Goal: Information Seeking & Learning: Learn about a topic

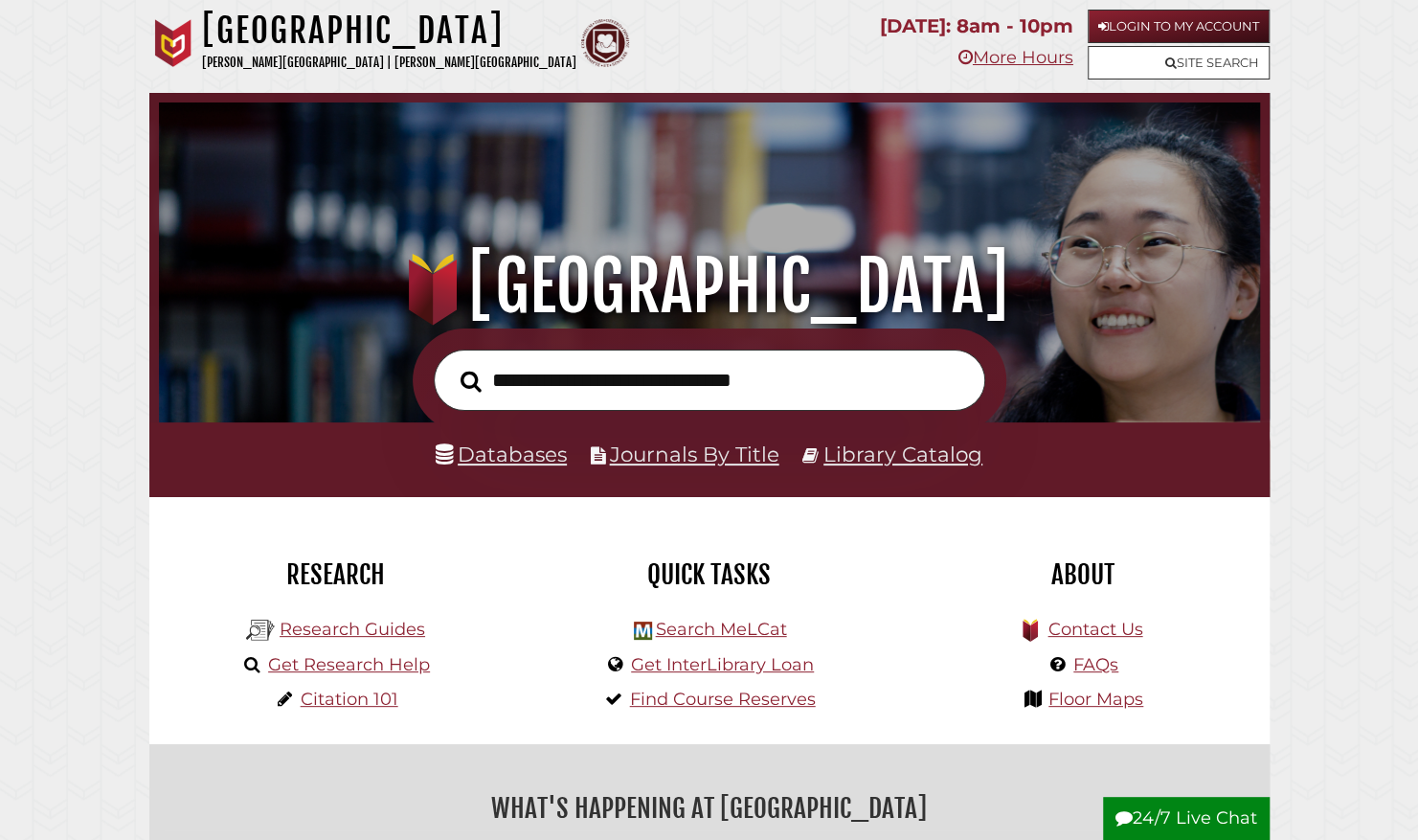
scroll to position [364, 1092]
click at [1139, 20] on link "Login to My Account" at bounding box center [1179, 26] width 182 height 34
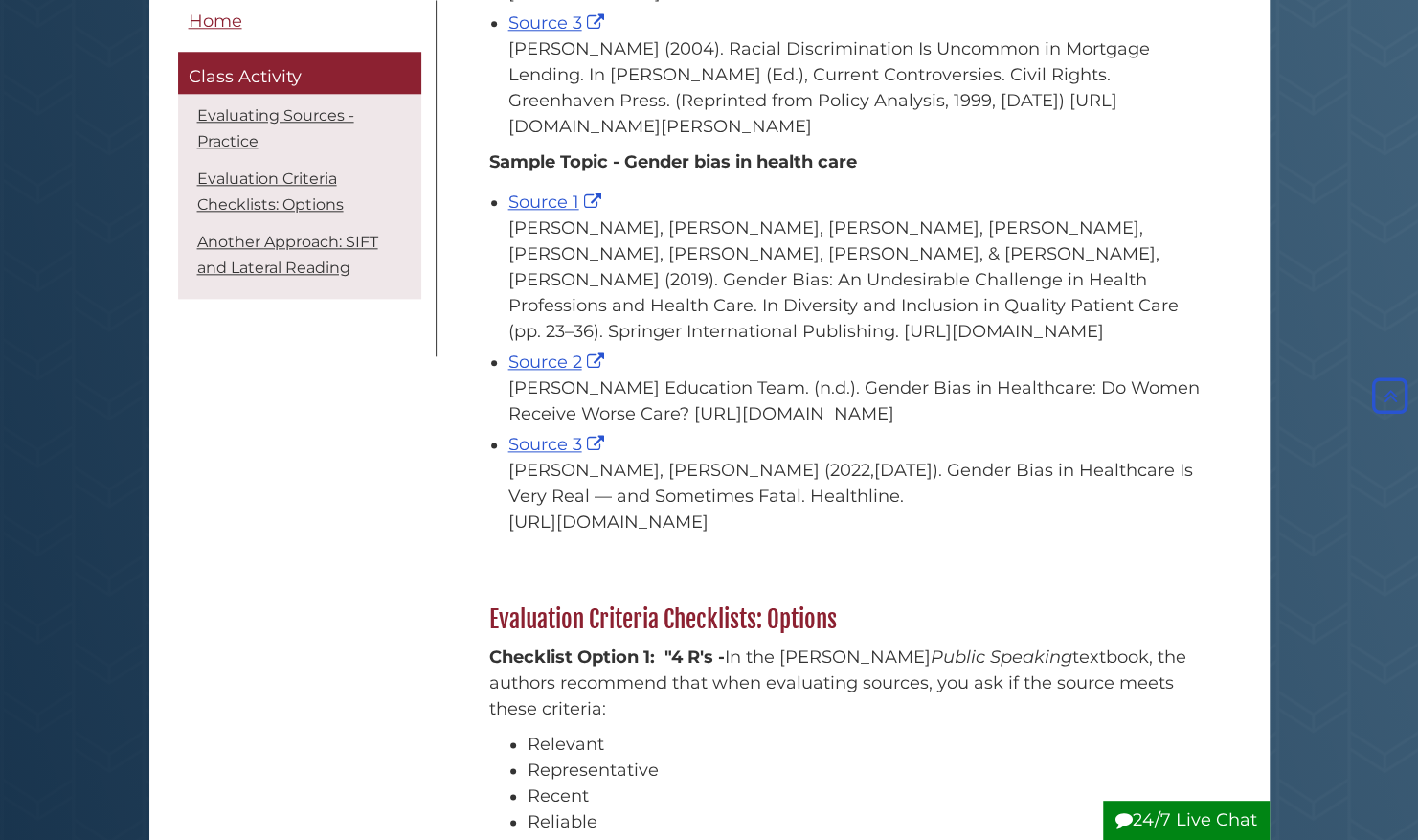
scroll to position [1161, 0]
click at [550, 211] on link "Source 1" at bounding box center [557, 202] width 97 height 21
click at [556, 371] on link "Source 2" at bounding box center [559, 361] width 100 height 21
click at [552, 454] on link "Source 3" at bounding box center [559, 444] width 100 height 21
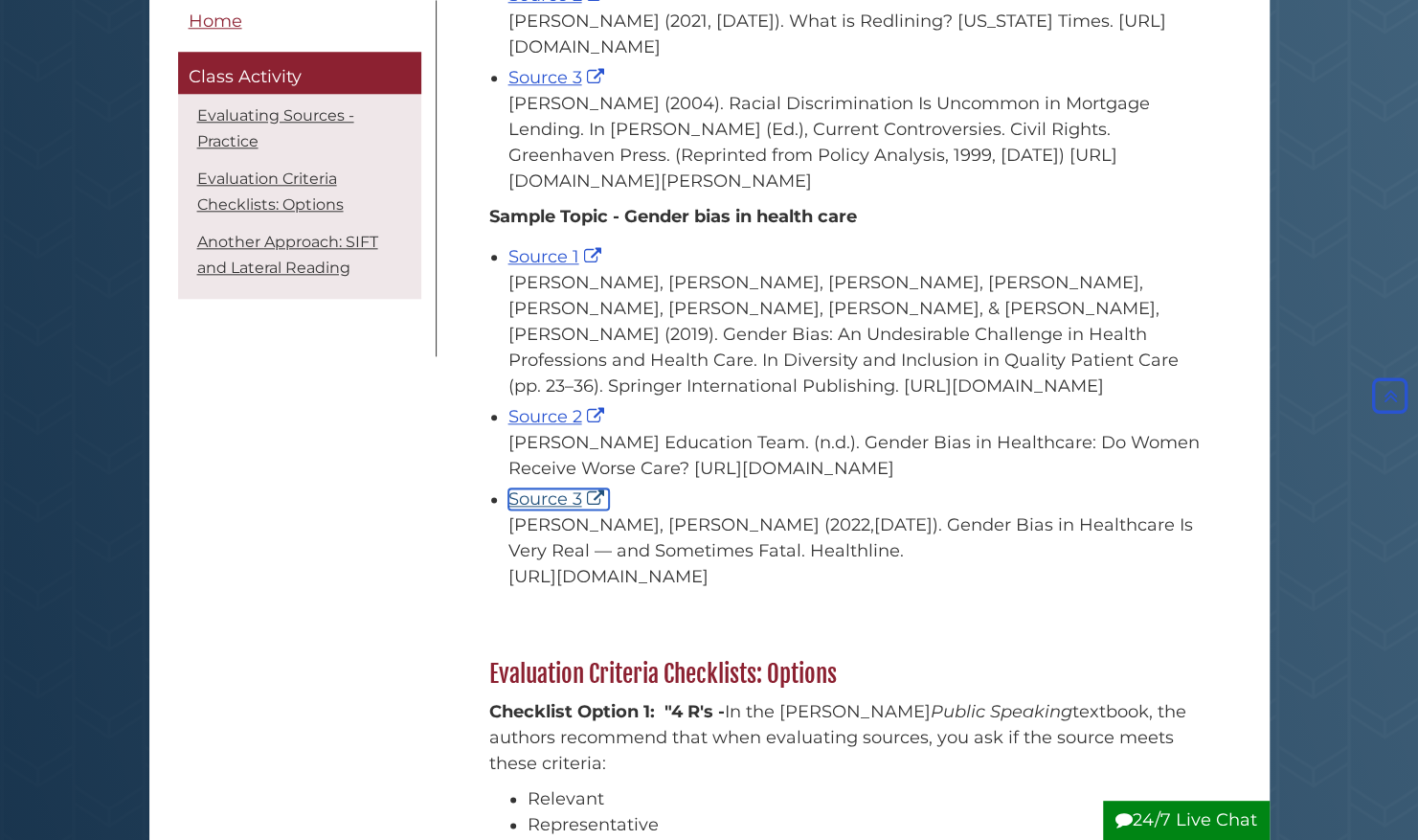
scroll to position [1112, 0]
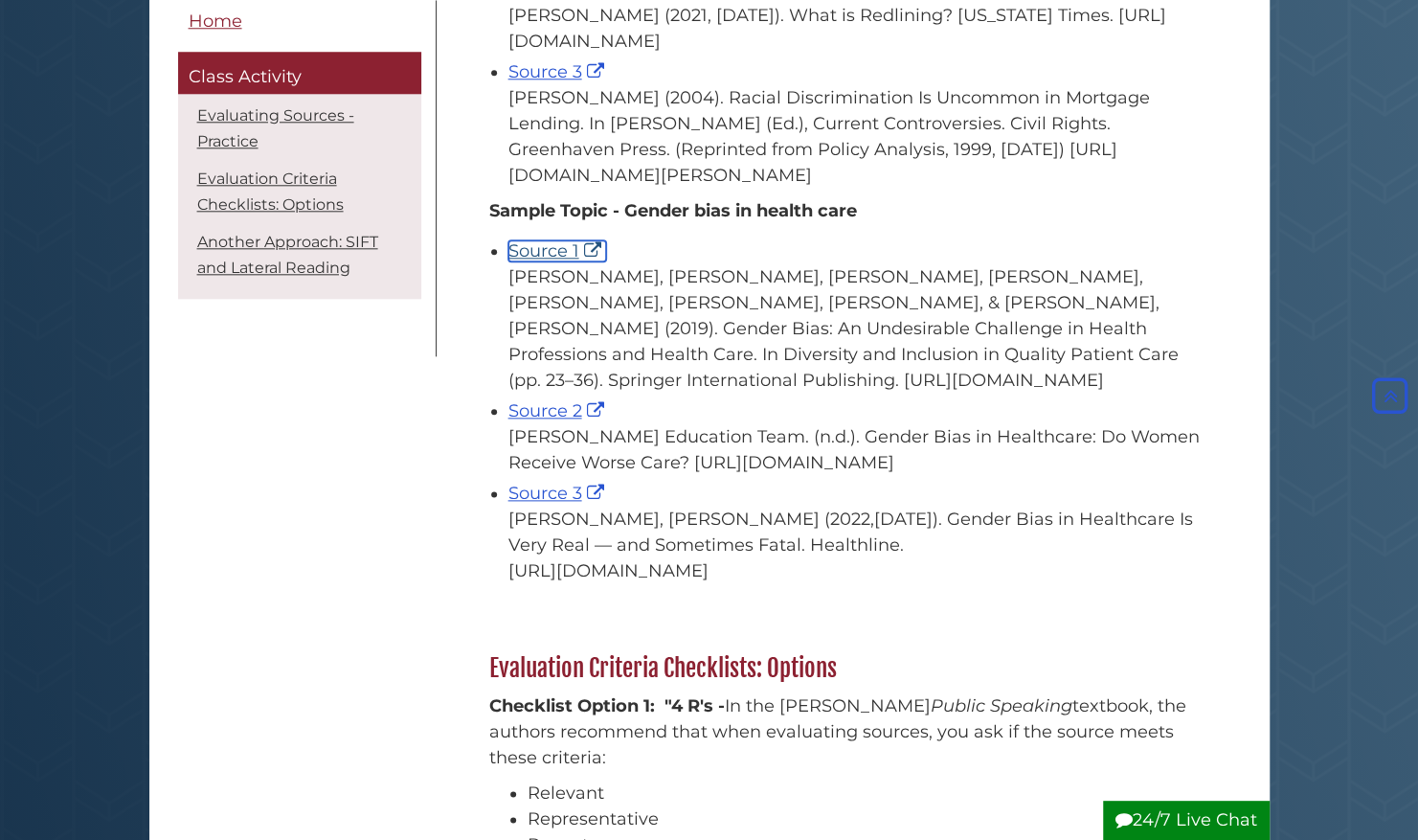
click at [544, 261] on link "Source 1" at bounding box center [557, 251] width 97 height 21
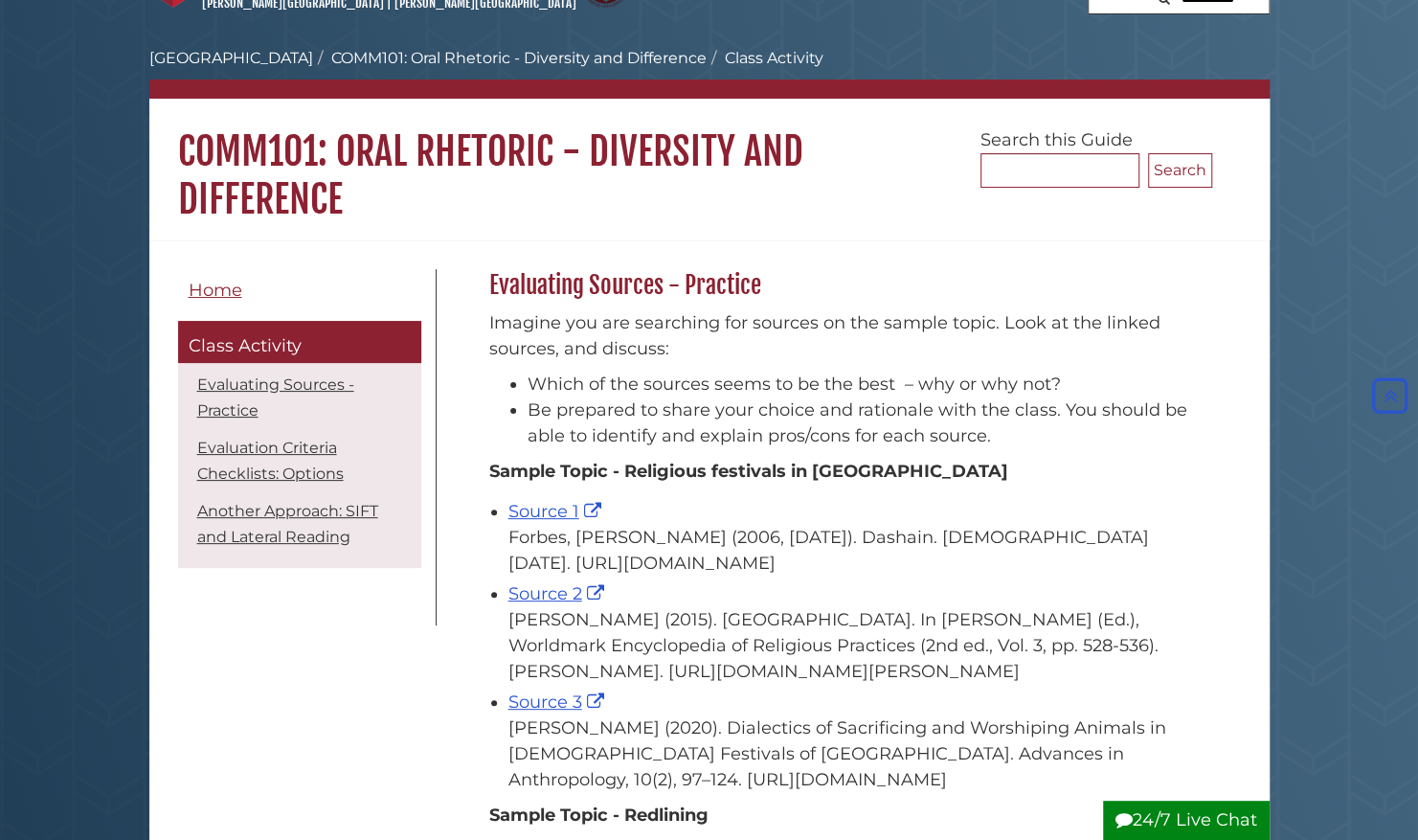
scroll to position [0, 0]
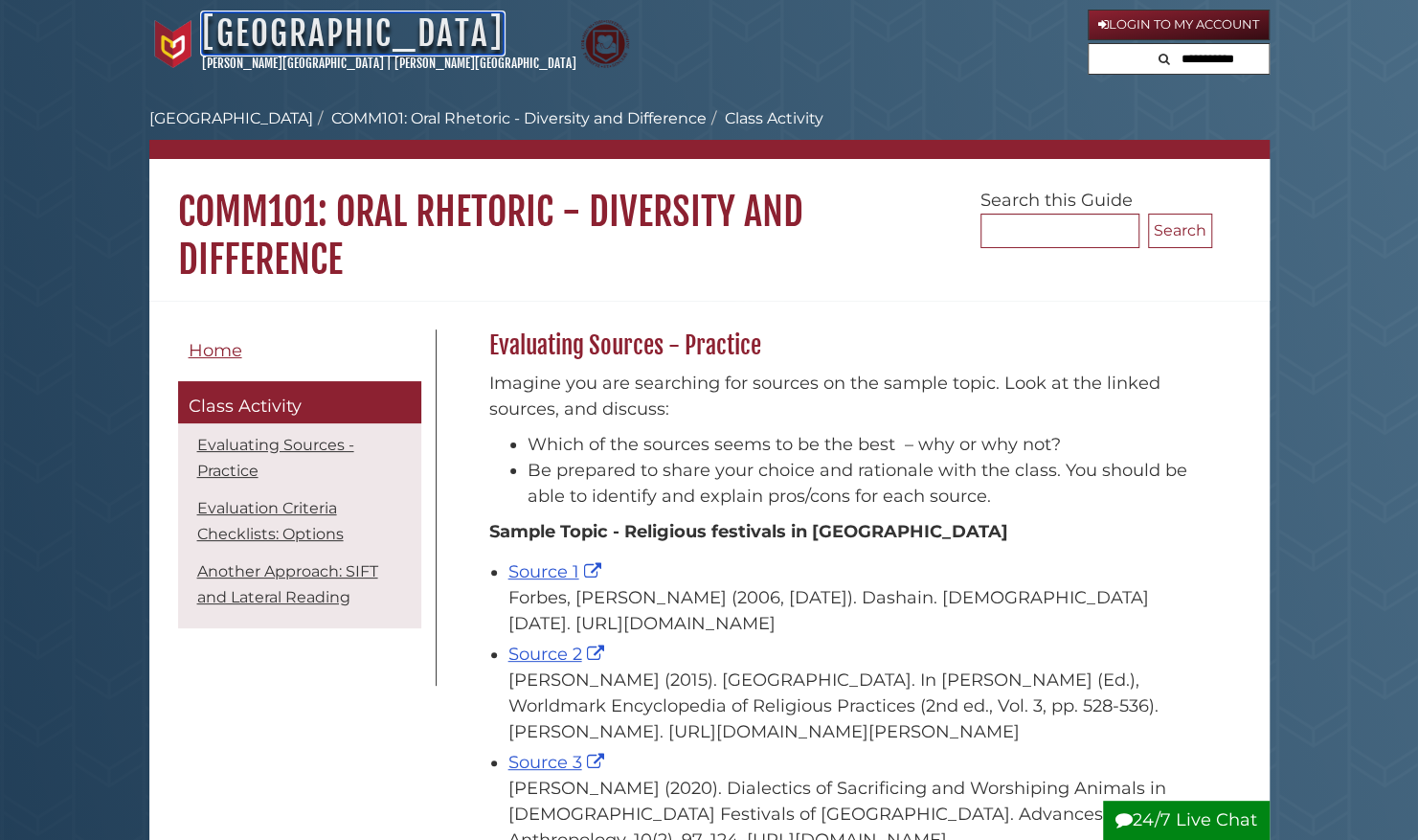
click at [235, 35] on link "Hekman Library" at bounding box center [352, 34] width 302 height 42
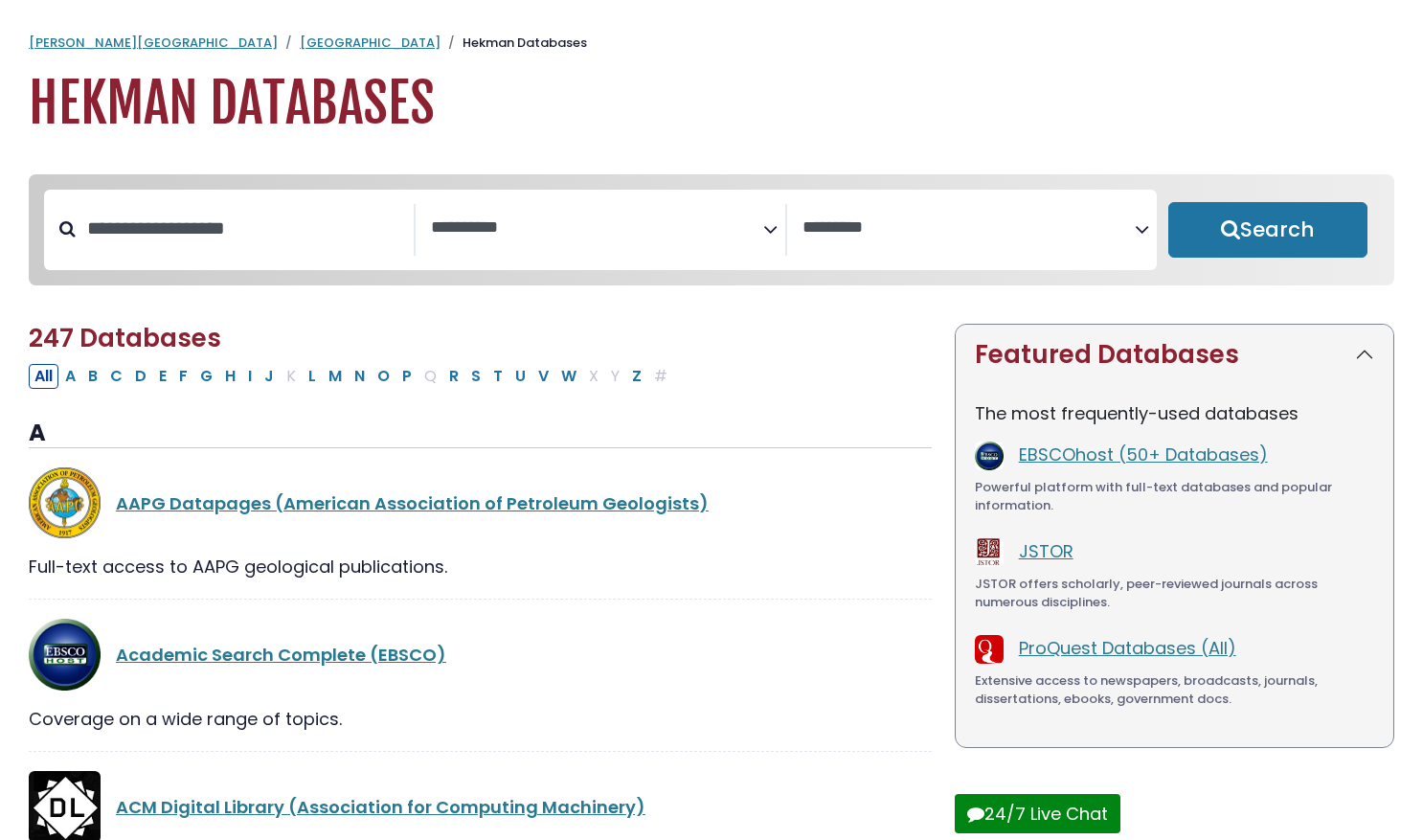
select select "Database Subject Filter"
select select "Database Vendors Filter"
click at [1042, 450] on link "EBSCOhost (50+ Databases)" at bounding box center [1143, 454] width 249 height 24
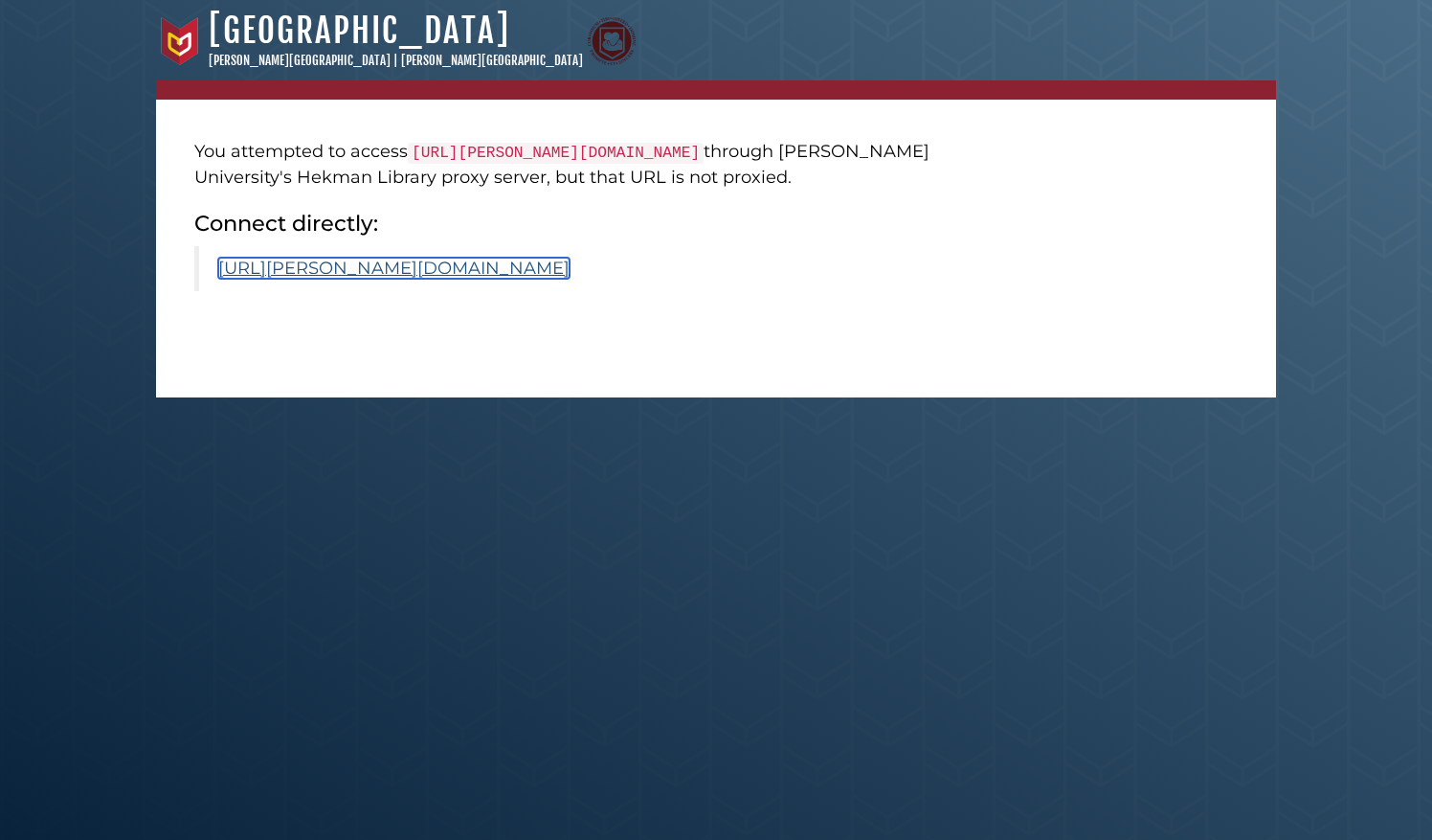
click at [448, 279] on link "https://calvin.primo.exlibrisgroup.com/permalink/01CALVIN_INST/1p09kqq/cdi_spri…" at bounding box center [393, 268] width 351 height 21
click at [379, 279] on link "[URL][PERSON_NAME][DOMAIN_NAME]" at bounding box center [393, 268] width 351 height 21
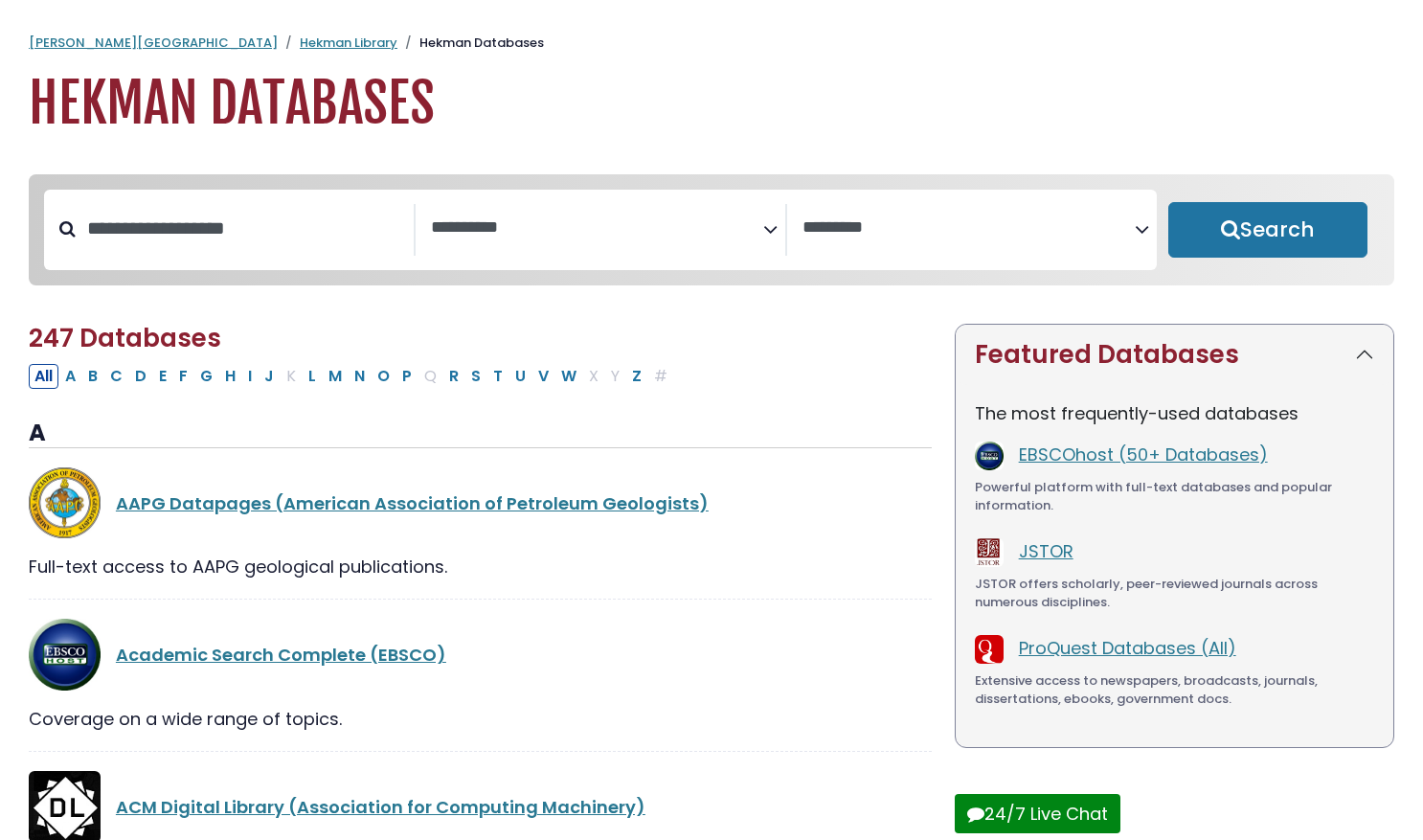
select select "Database Subject Filter"
select select "Database Vendors Filter"
click at [1059, 459] on link "EBSCOhost (50+ Databases)" at bounding box center [1143, 454] width 249 height 24
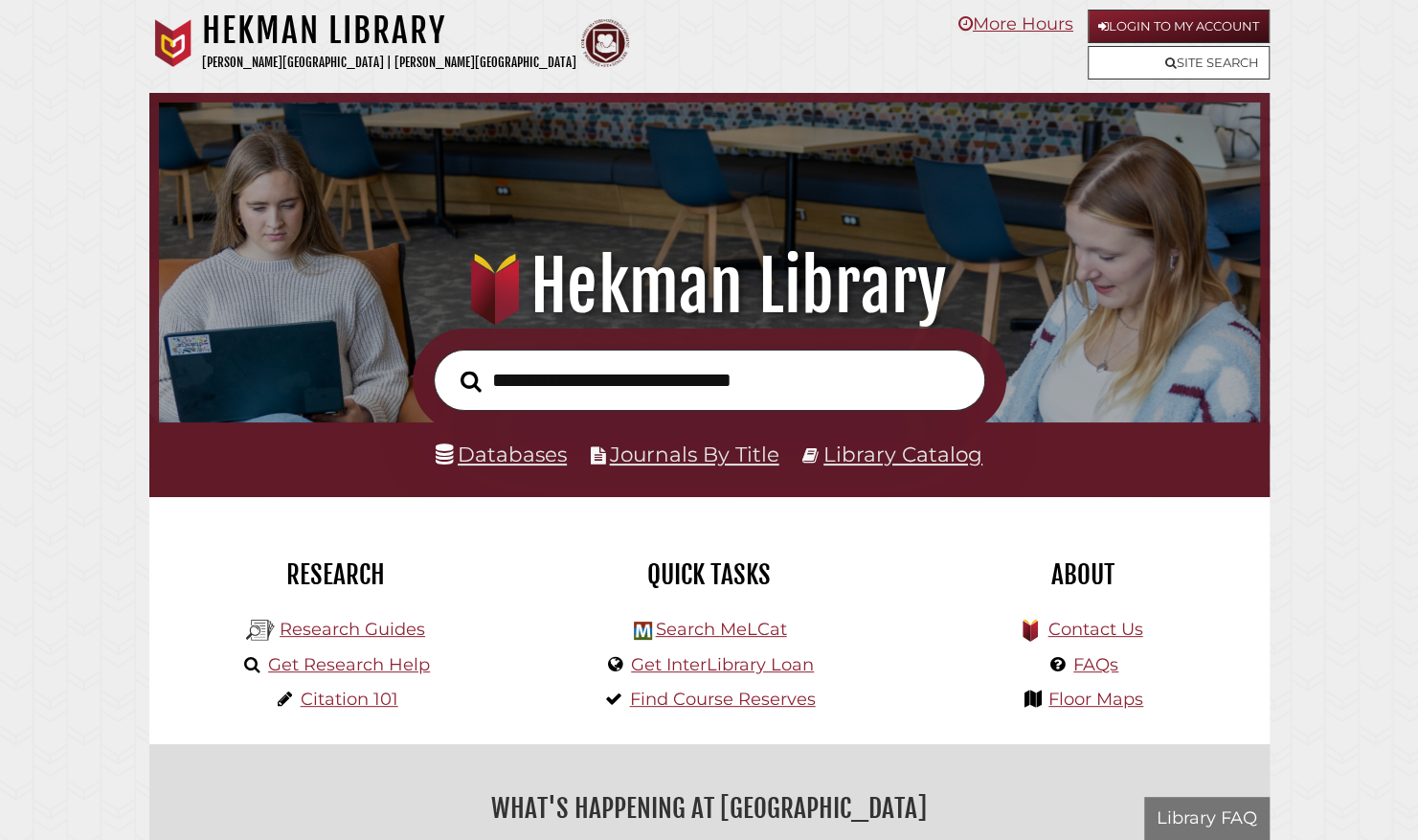
scroll to position [364, 1092]
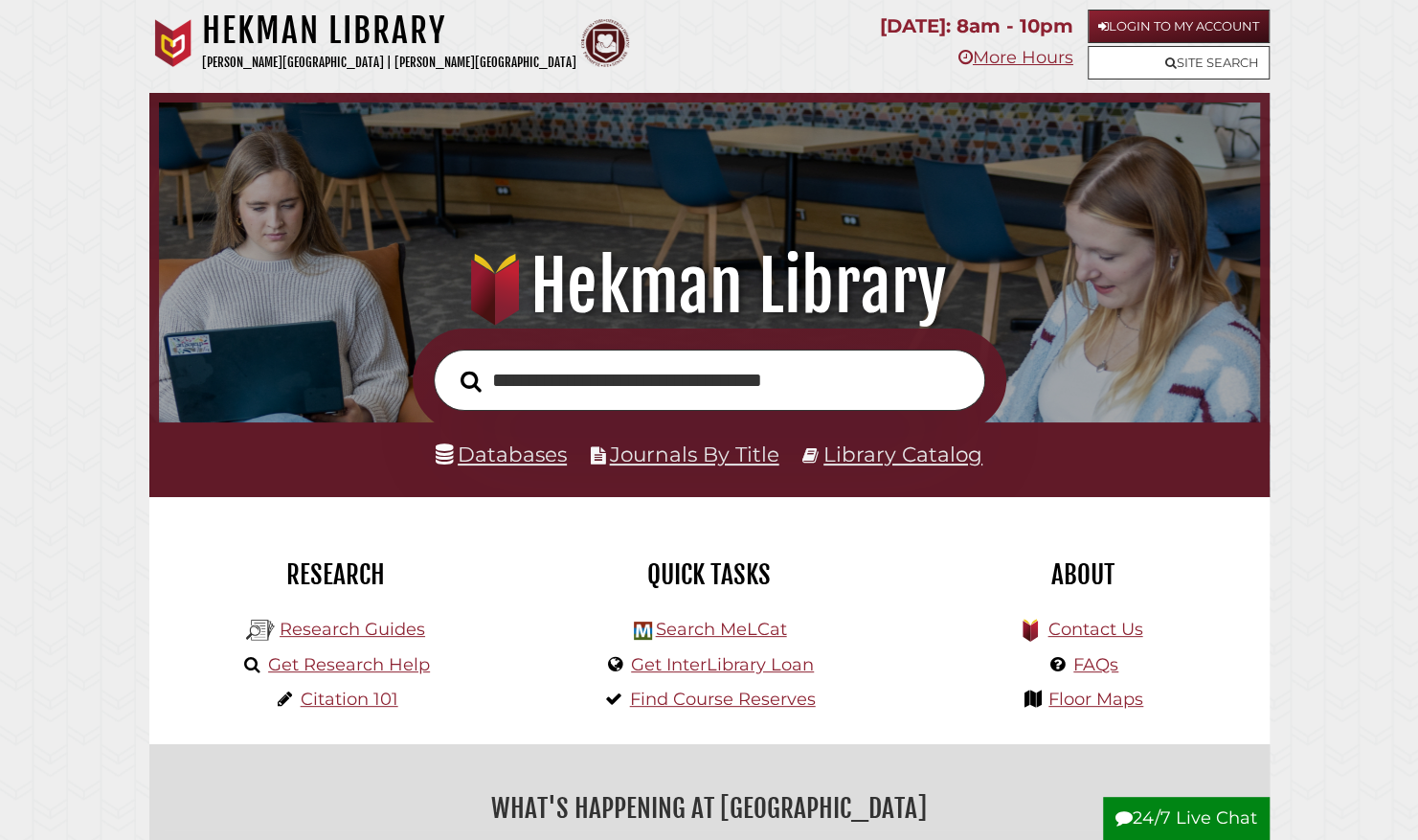
type input "**********"
click at [451, 365] on button "Search" at bounding box center [472, 381] width 41 height 33
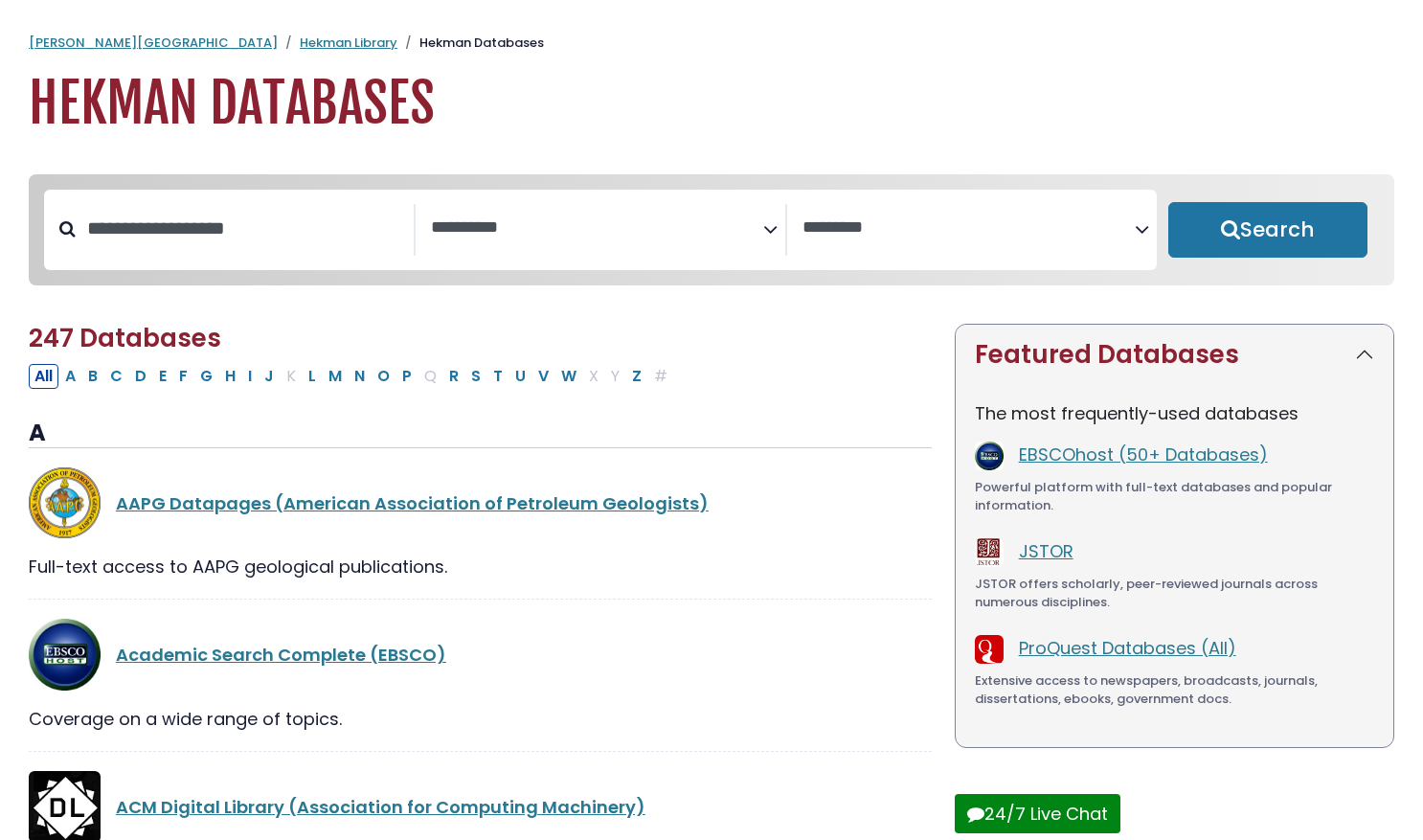
select select "Database Subject Filter"
select select "Database Vendors Filter"
click at [1051, 559] on link "JSTOR" at bounding box center [1046, 551] width 55 height 24
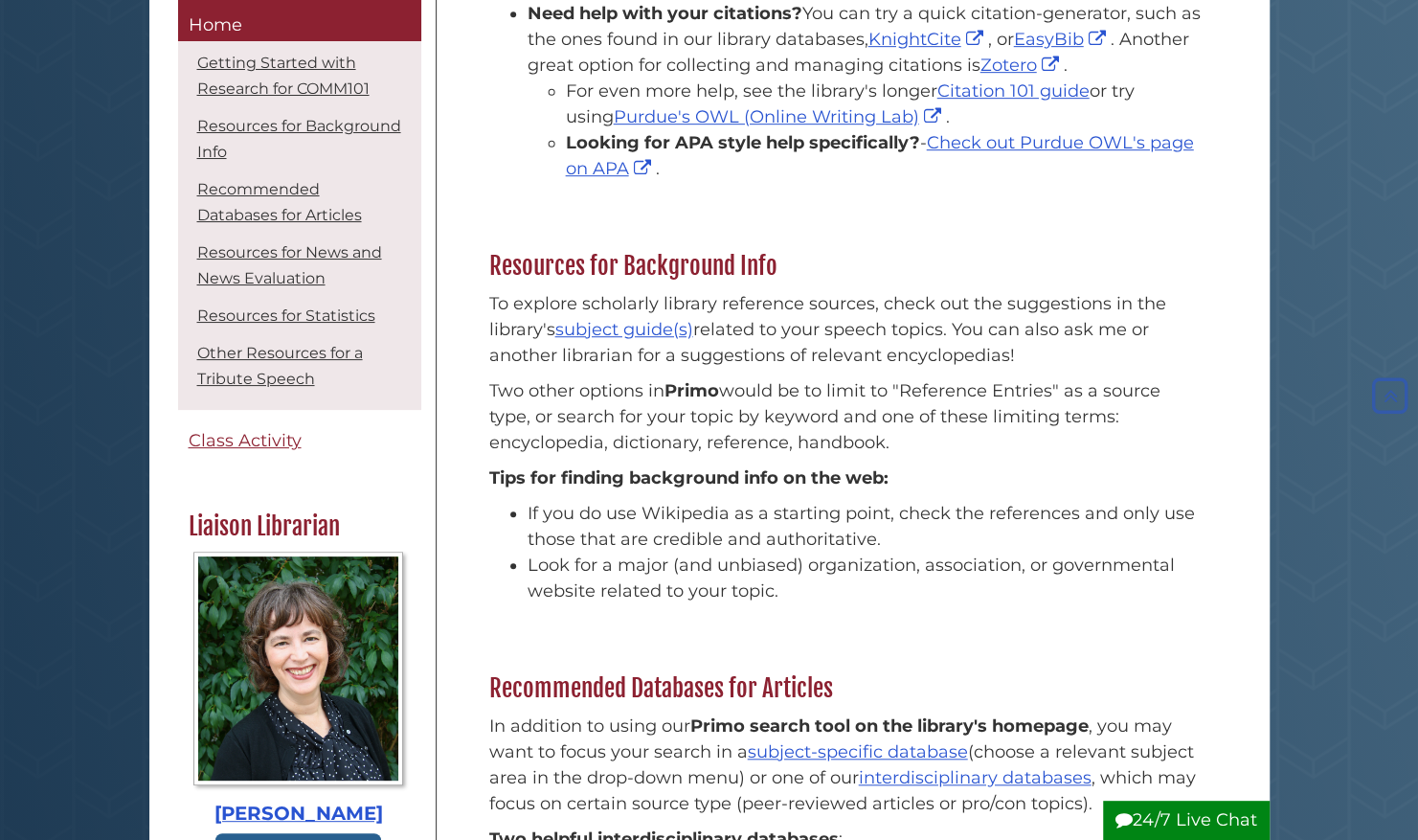
scroll to position [597, 0]
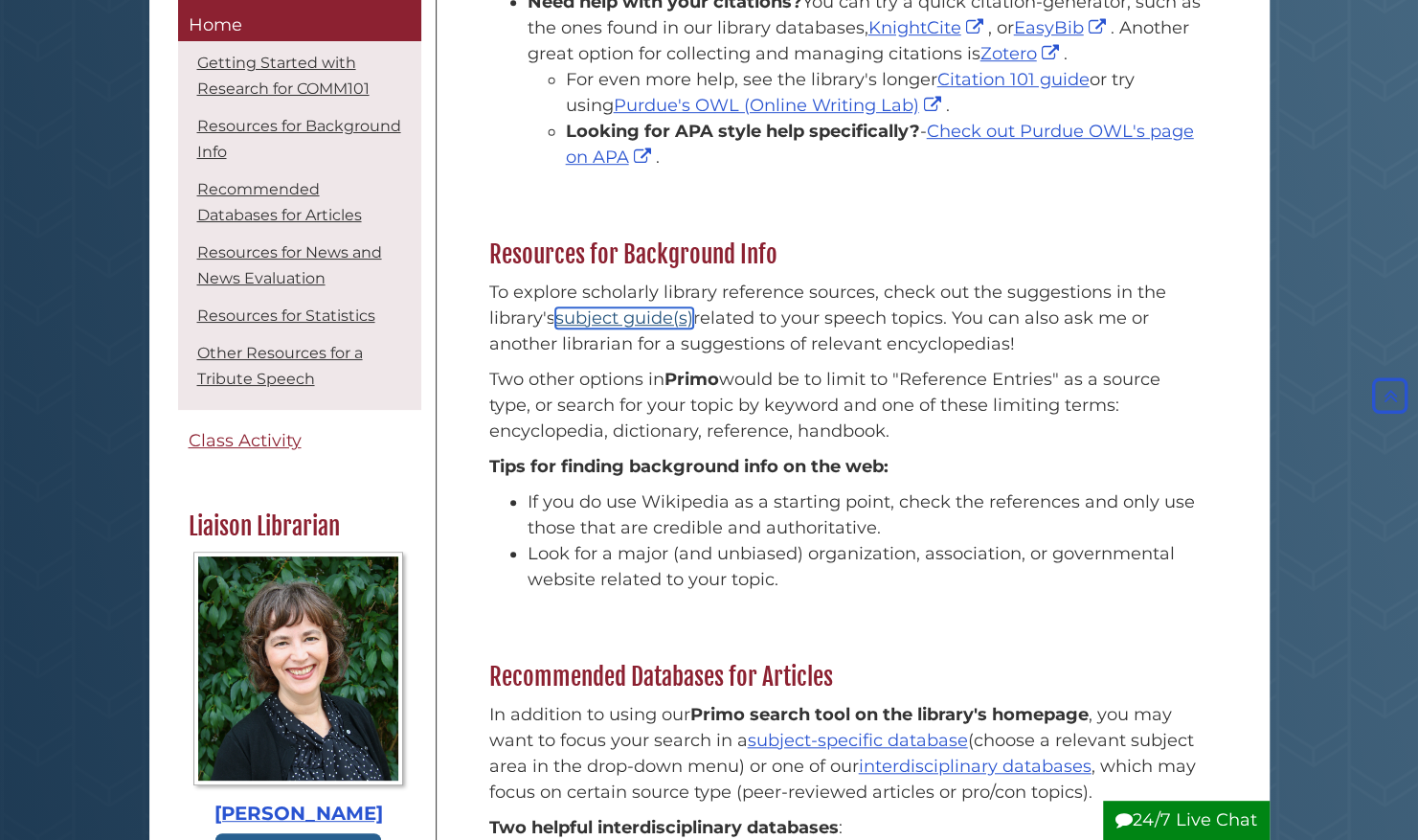
click at [598, 309] on link "subject guide(s)" at bounding box center [624, 318] width 138 height 21
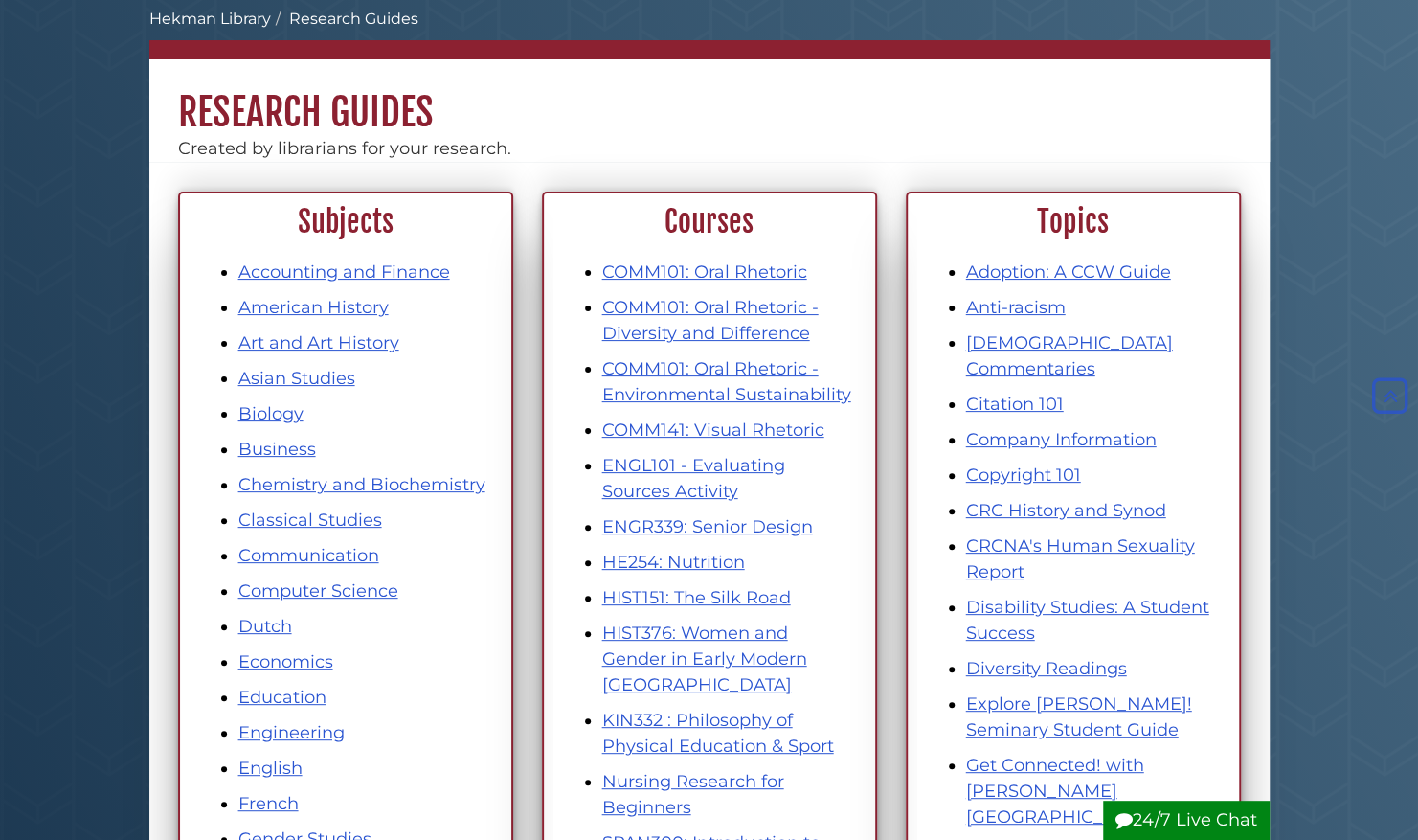
scroll to position [98, 0]
click at [289, 441] on link "Business" at bounding box center [277, 450] width 77 height 21
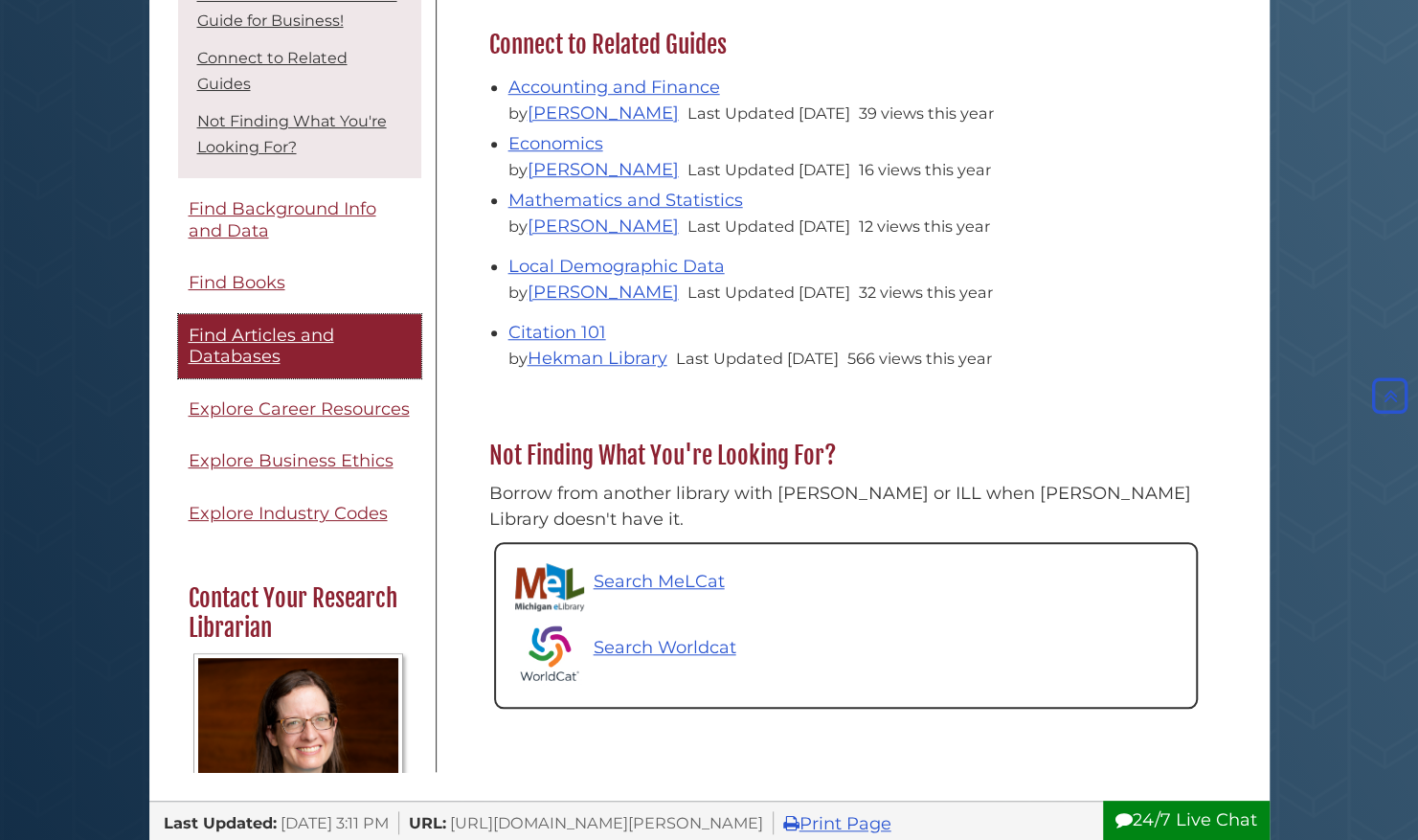
click at [295, 337] on span "Find Articles and Databases" at bounding box center [261, 346] width 146 height 43
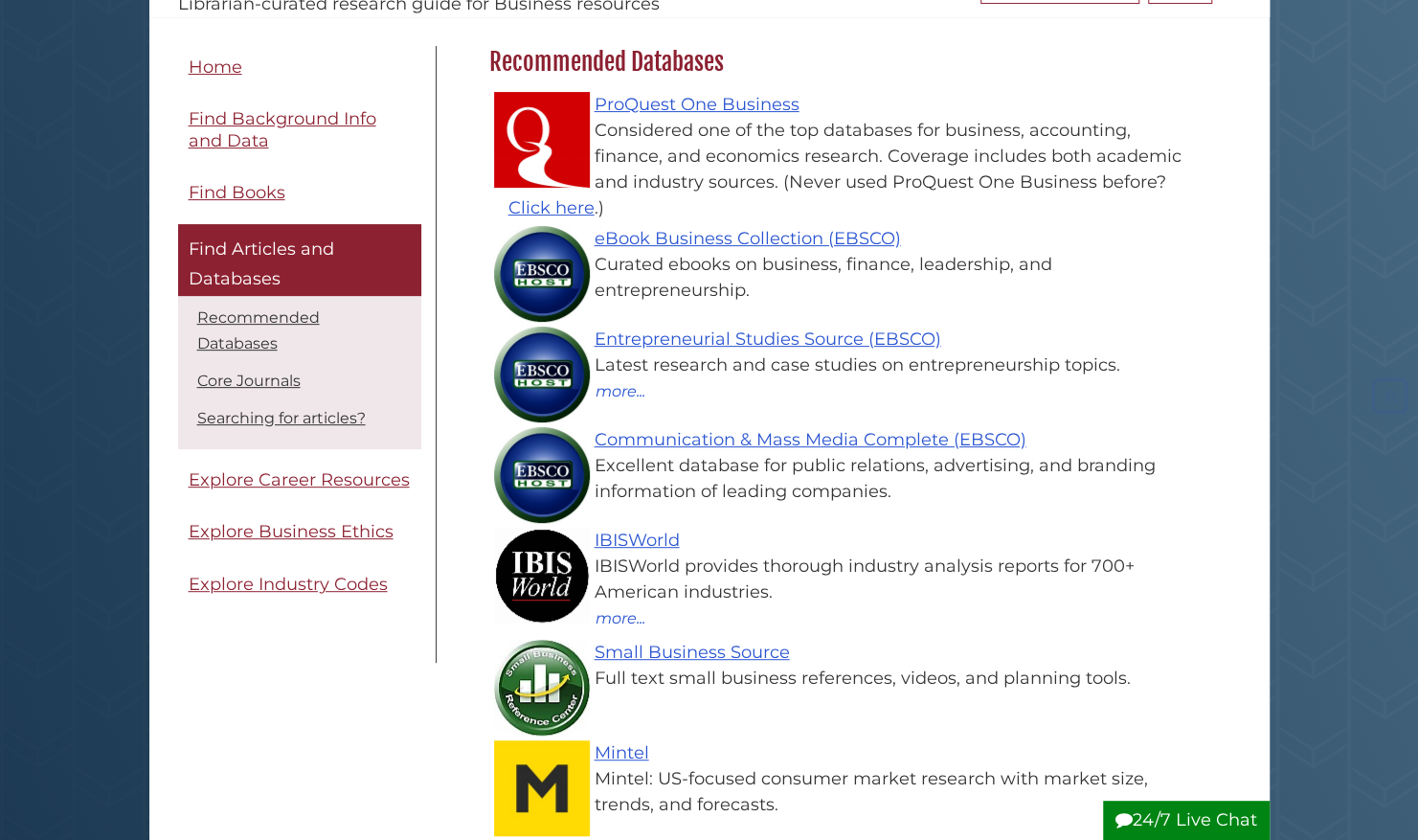
scroll to position [262, 0]
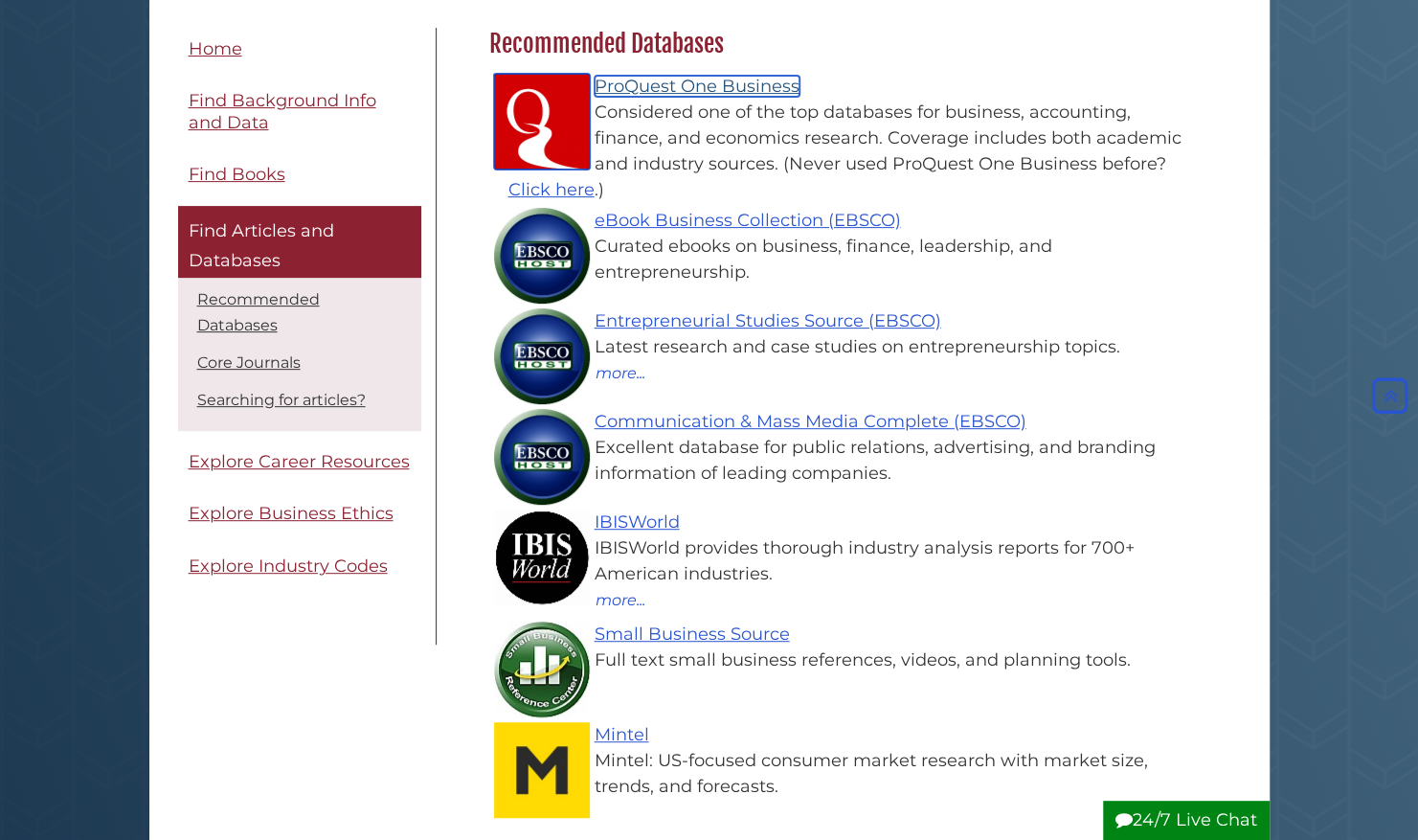
click at [644, 75] on link "ProQuest One Business" at bounding box center [697, 86] width 205 height 21
